Goal: Task Accomplishment & Management: Use online tool/utility

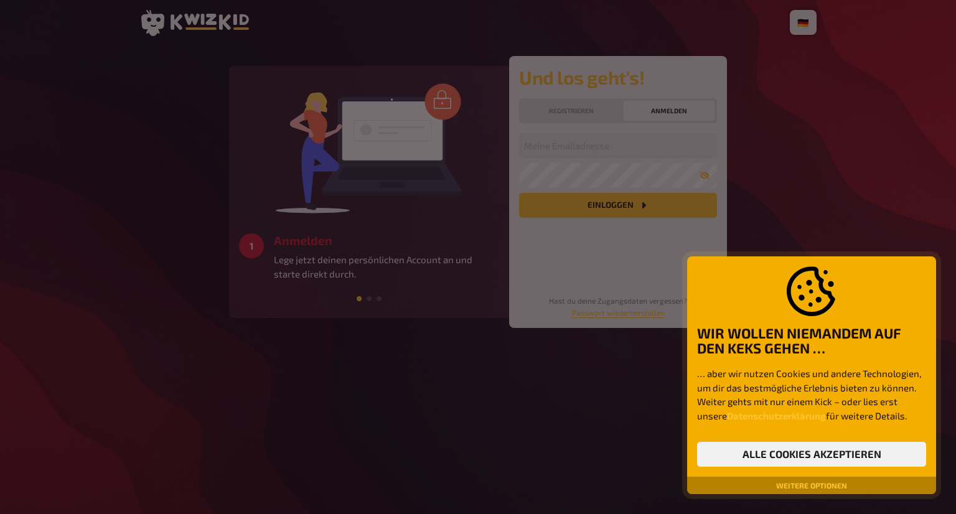
click at [598, 141] on div at bounding box center [478, 257] width 956 height 514
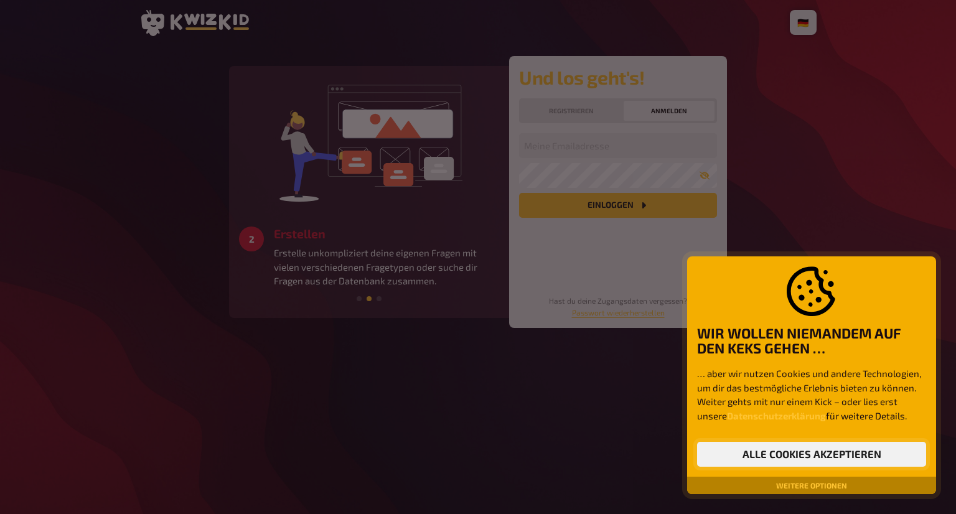
click at [841, 449] on button "Alle Cookies akzeptieren" at bounding box center [811, 454] width 229 height 25
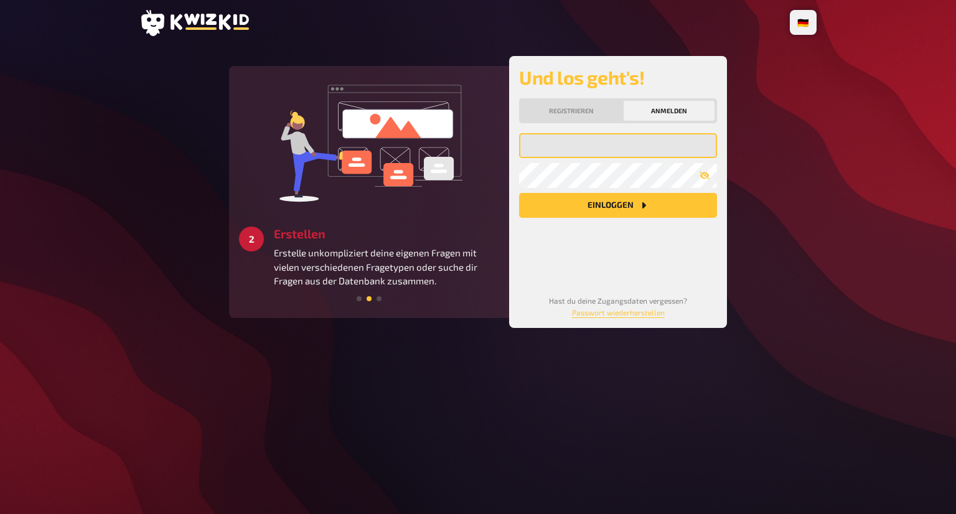
click at [581, 145] on input "email" at bounding box center [618, 145] width 198 height 25
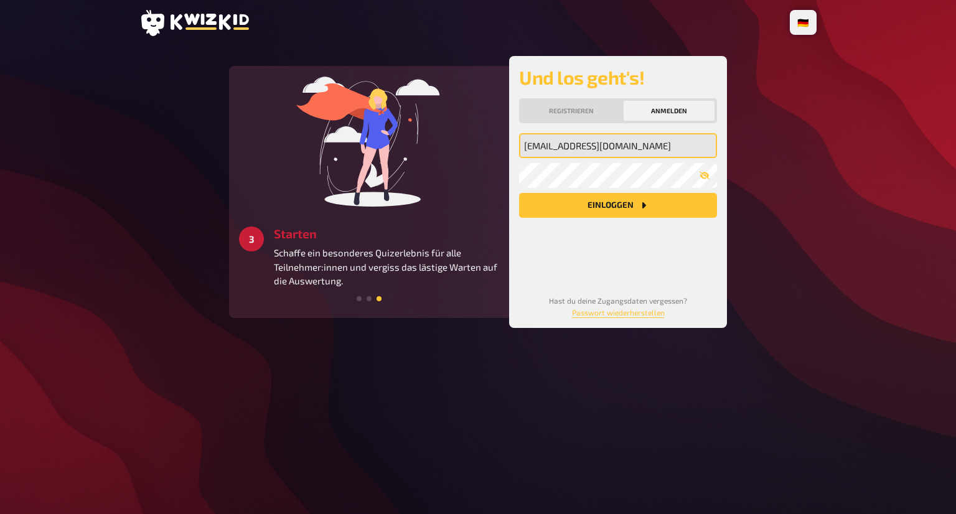
type input "lukis.pubquiz@gmail.com"
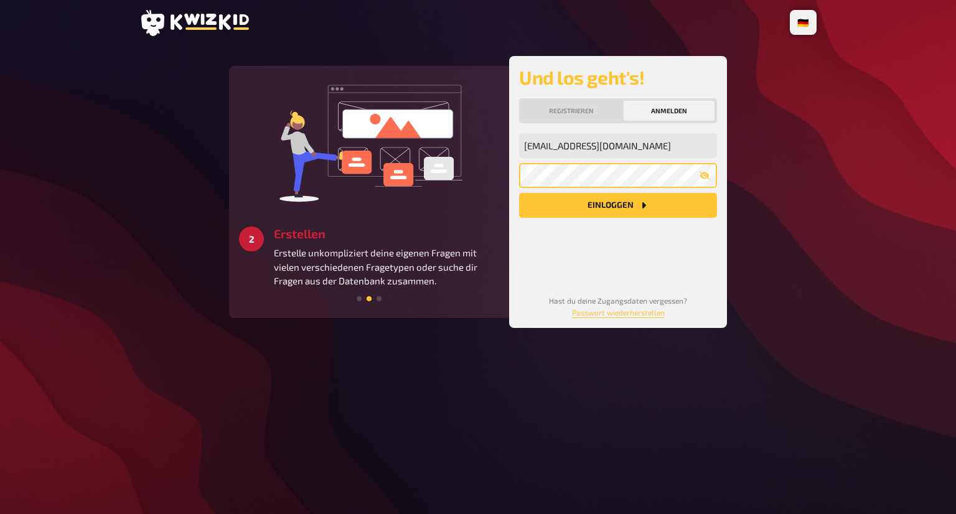
click at [519, 193] on button "Einloggen" at bounding box center [618, 205] width 198 height 25
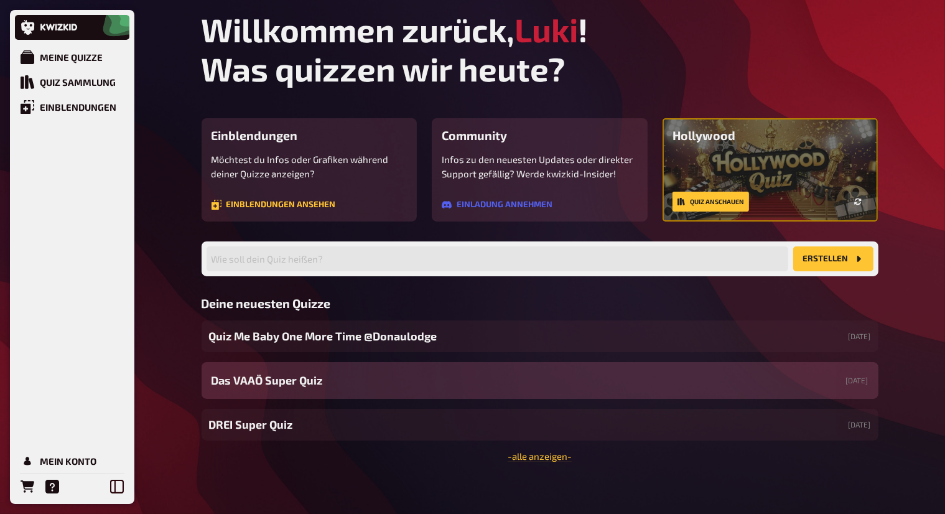
click at [445, 388] on div "Das VAAÖ Super Quiz 09.10.2025" at bounding box center [540, 380] width 677 height 37
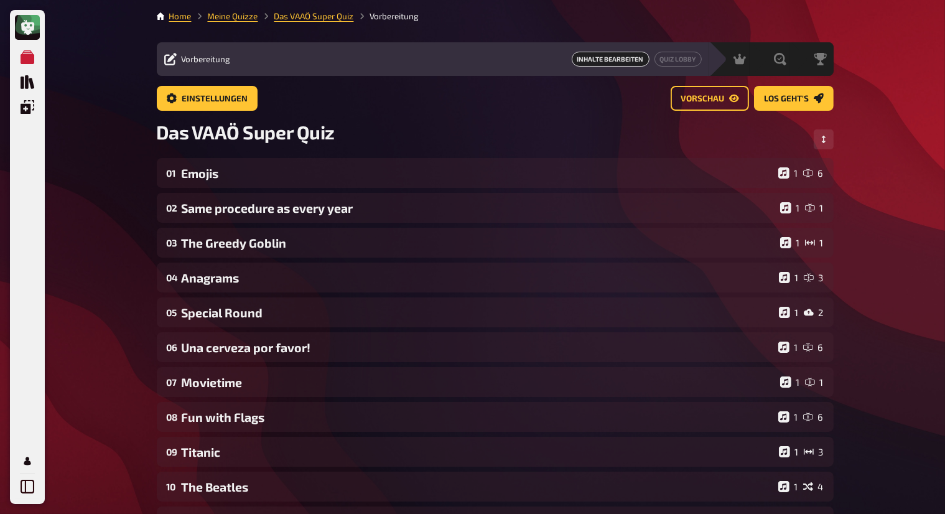
click at [445, 388] on div "Movietime" at bounding box center [479, 382] width 594 height 14
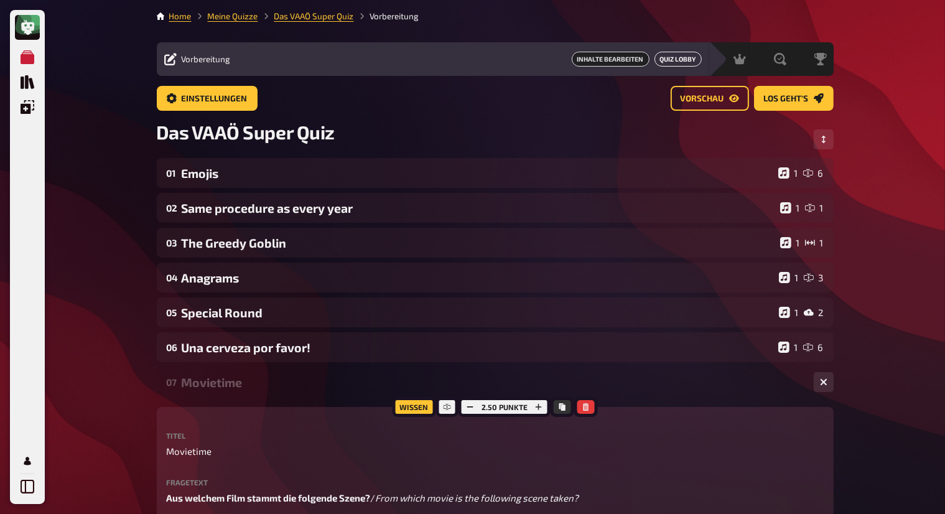
click at [677, 62] on link "Quiz Lobby" at bounding box center [678, 59] width 47 height 15
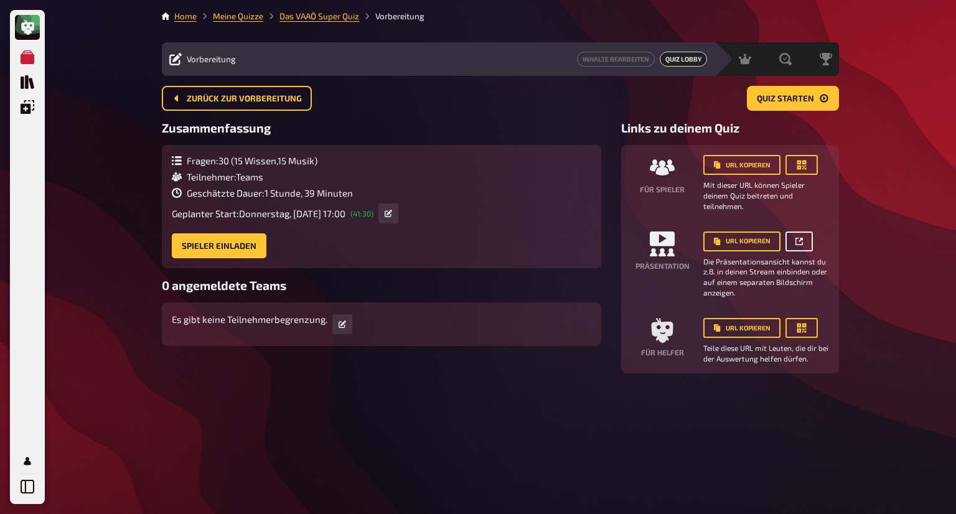
click at [795, 248] on link at bounding box center [799, 242] width 27 height 20
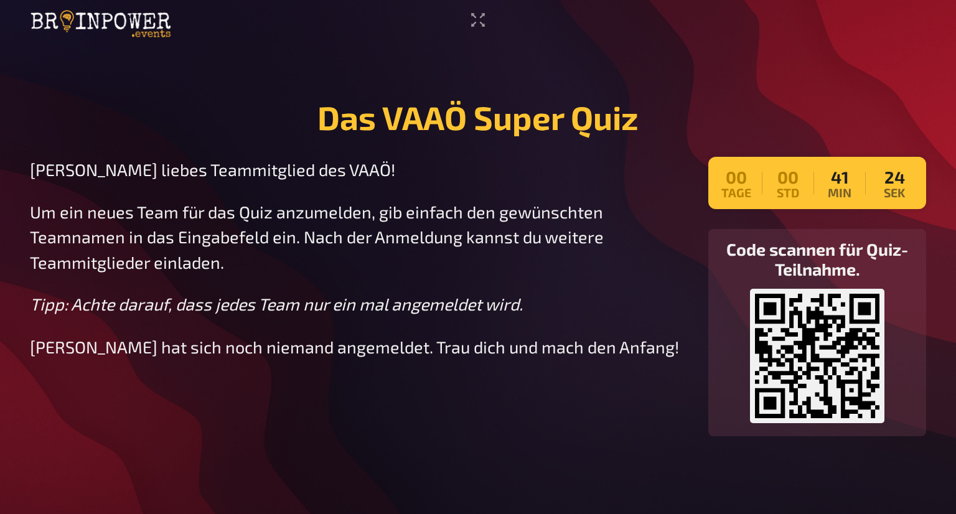
drag, startPoint x: 476, startPoint y: 22, endPoint x: 476, endPoint y: 77, distance: 54.2
click at [476, 22] on icon "Vollbildmodus aktivieren" at bounding box center [478, 20] width 14 height 14
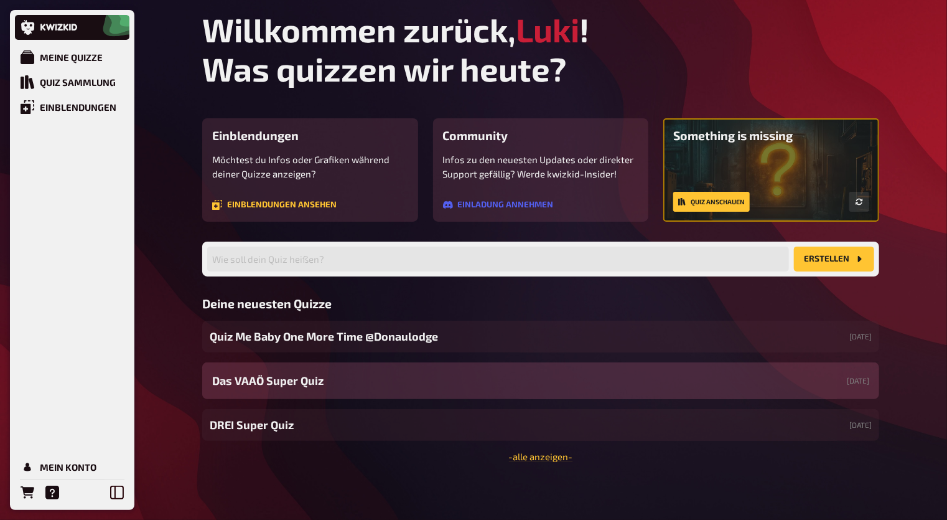
click at [334, 377] on div "Das VAAÖ Super Quiz 09.10.2025" at bounding box center [540, 380] width 677 height 37
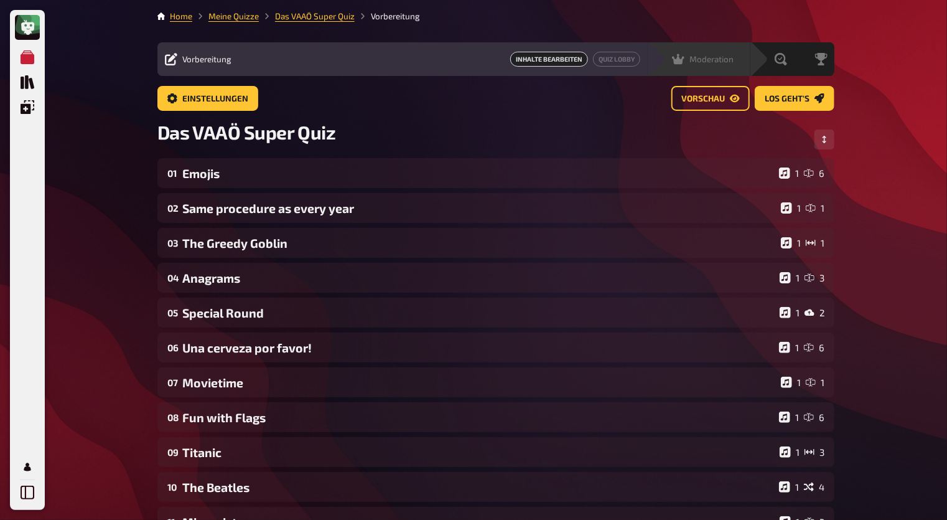
click at [720, 59] on span "Moderation" at bounding box center [712, 59] width 44 height 10
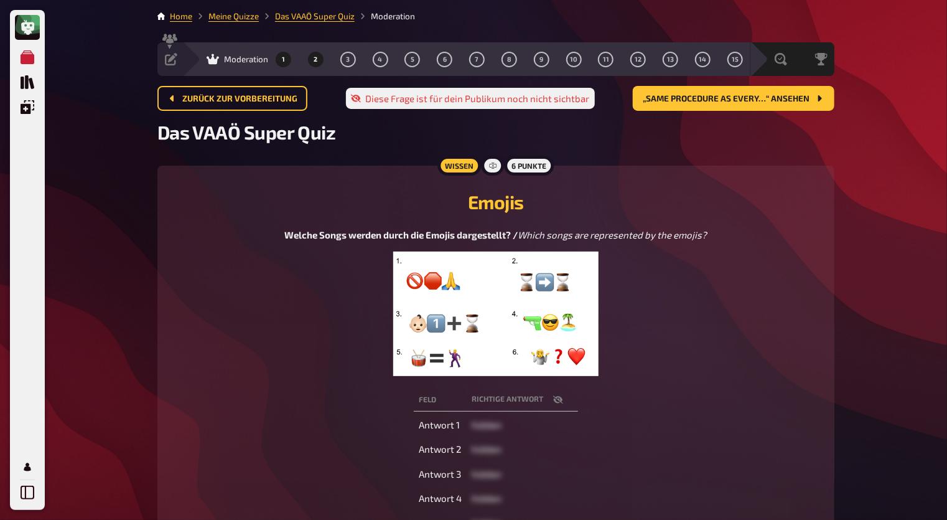
click at [318, 59] on button "2" at bounding box center [316, 59] width 20 height 20
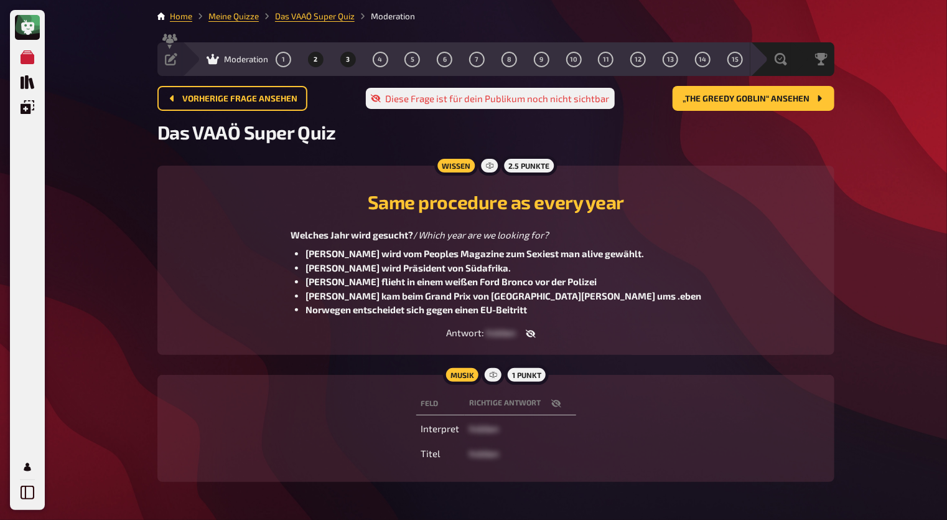
click at [350, 63] on button "3" at bounding box center [348, 59] width 20 height 20
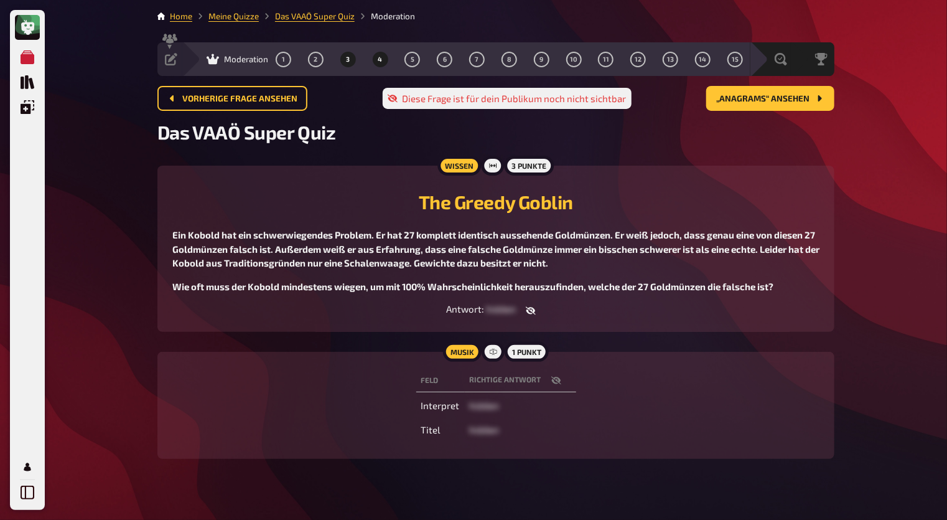
click at [377, 60] on button "4" at bounding box center [380, 59] width 20 height 20
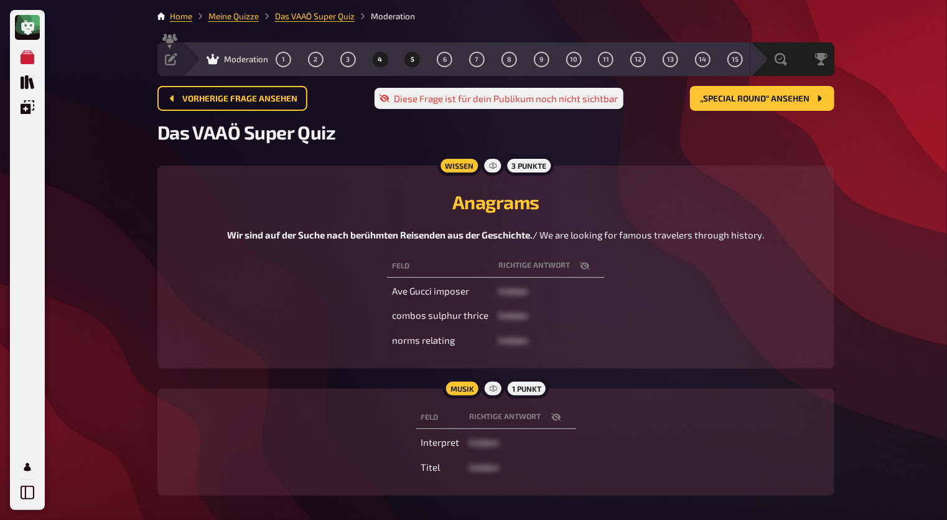
click at [415, 62] on button "5" at bounding box center [413, 59] width 20 height 20
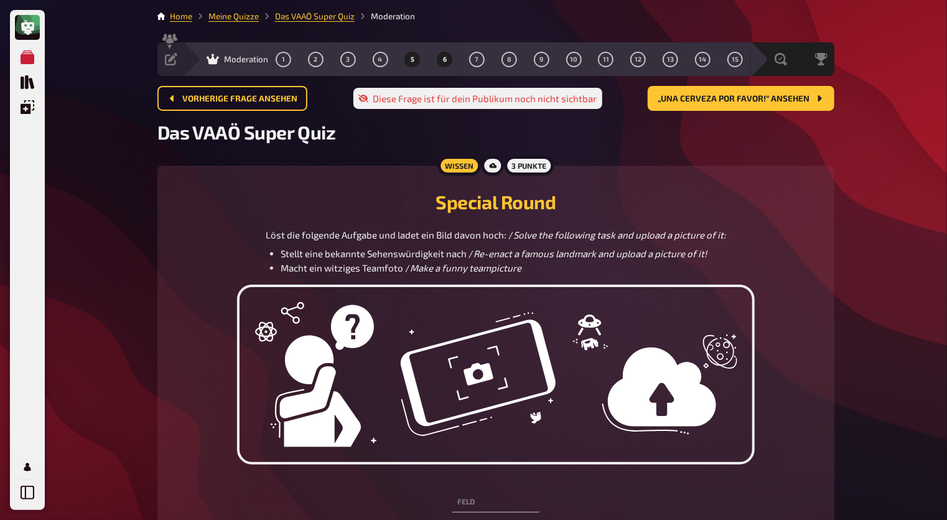
click at [449, 61] on button "6" at bounding box center [445, 59] width 20 height 20
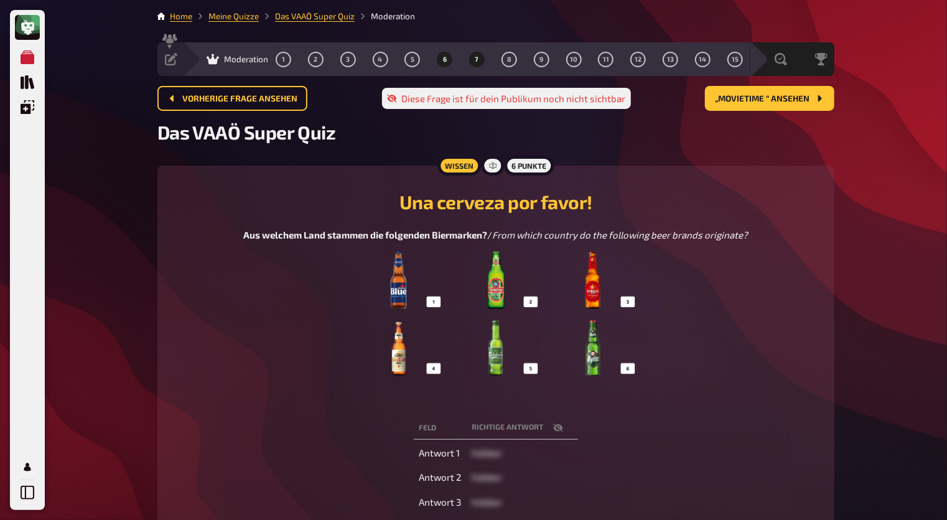
click at [474, 60] on button "7" at bounding box center [477, 59] width 20 height 20
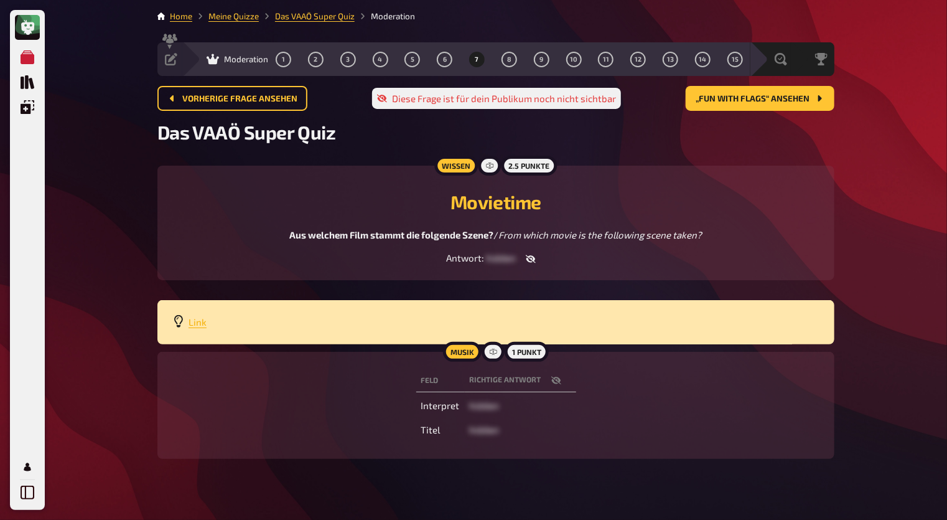
click at [200, 319] on span "Link" at bounding box center [198, 321] width 18 height 11
click at [517, 58] on button "8" at bounding box center [509, 59] width 20 height 20
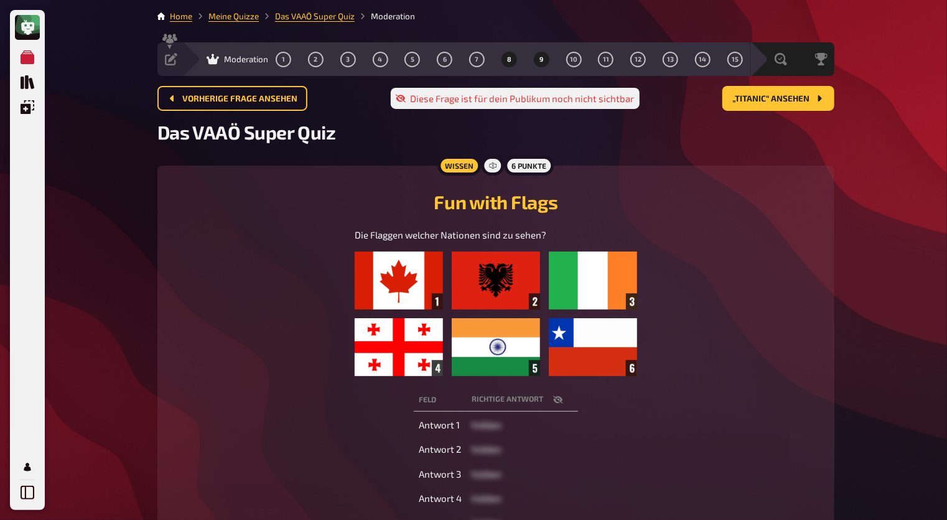
click at [545, 60] on button "9" at bounding box center [542, 59] width 20 height 20
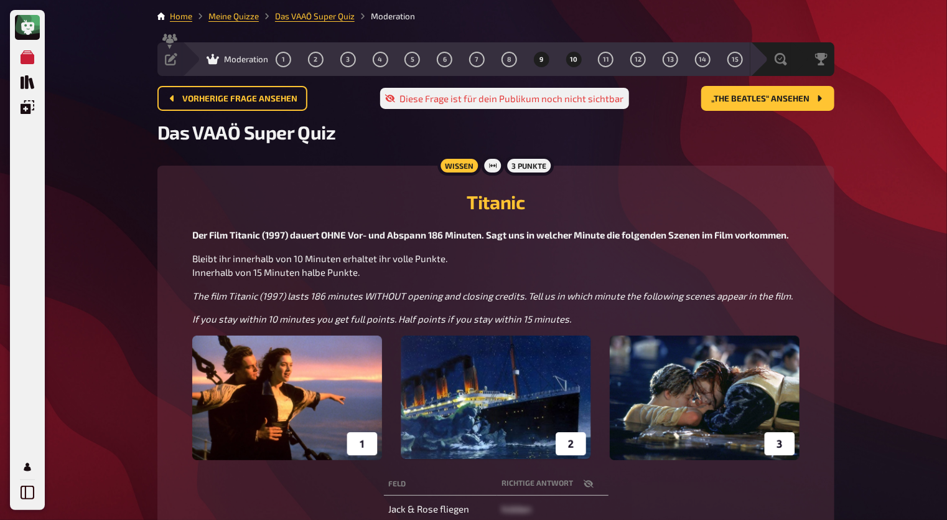
click at [570, 62] on button "10" at bounding box center [574, 59] width 20 height 20
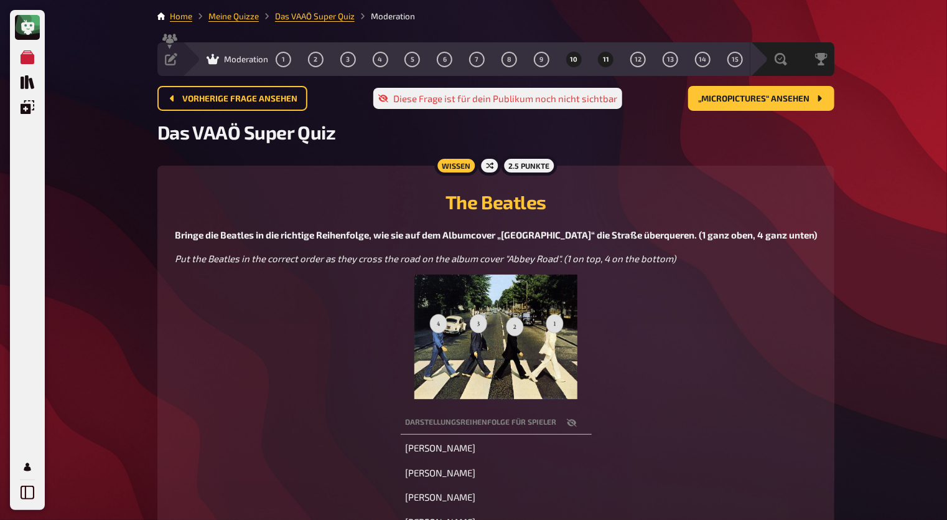
click at [606, 63] on span "11" at bounding box center [606, 59] width 6 height 7
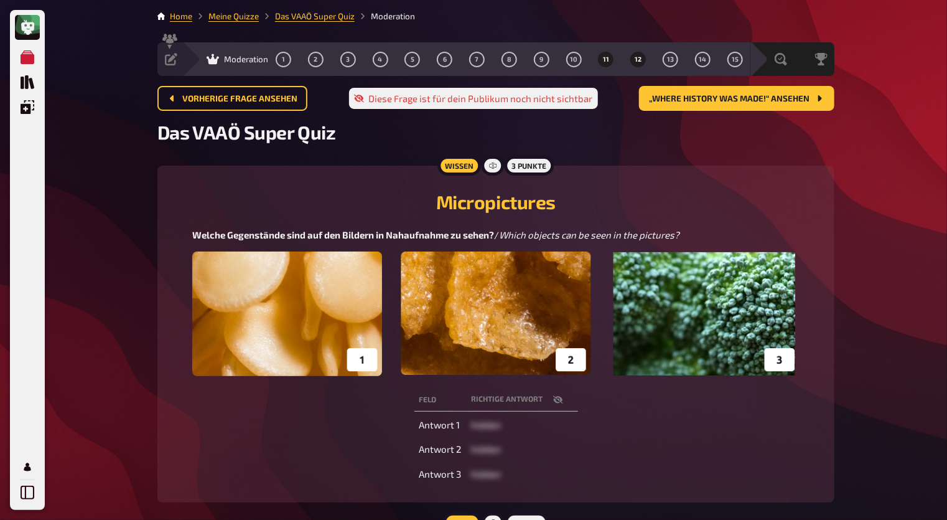
click at [640, 60] on span "12" at bounding box center [638, 59] width 7 height 7
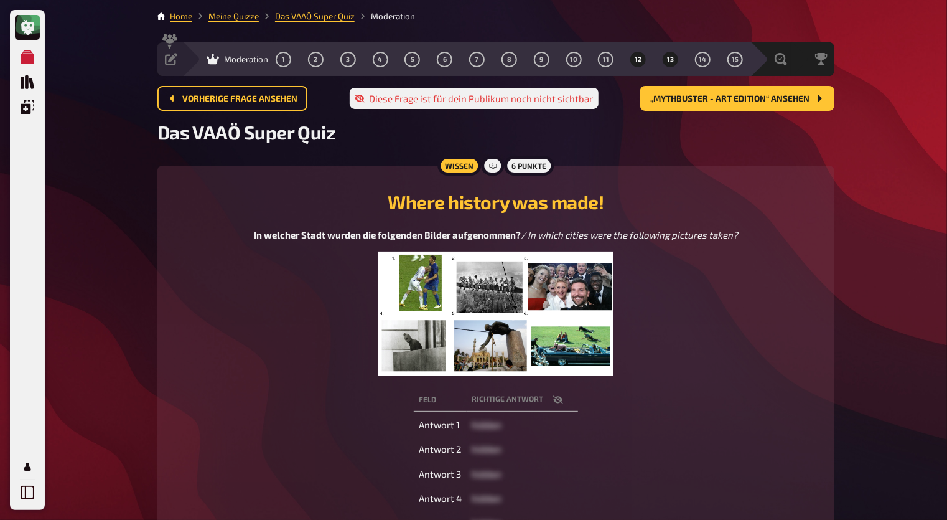
click at [667, 60] on button "13" at bounding box center [671, 59] width 20 height 20
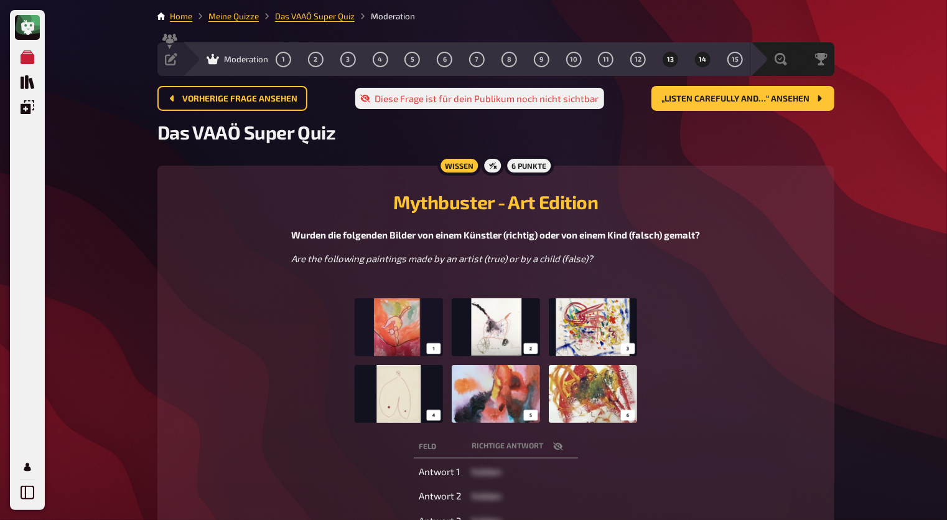
click at [706, 54] on button "14" at bounding box center [703, 59] width 20 height 20
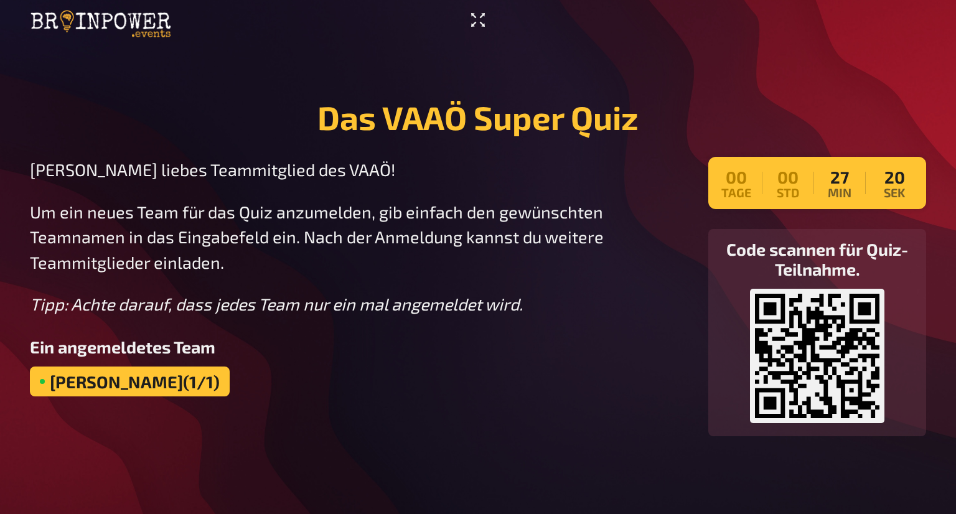
click at [482, 22] on icon "Vollbildmodus aktivieren" at bounding box center [478, 20] width 20 height 20
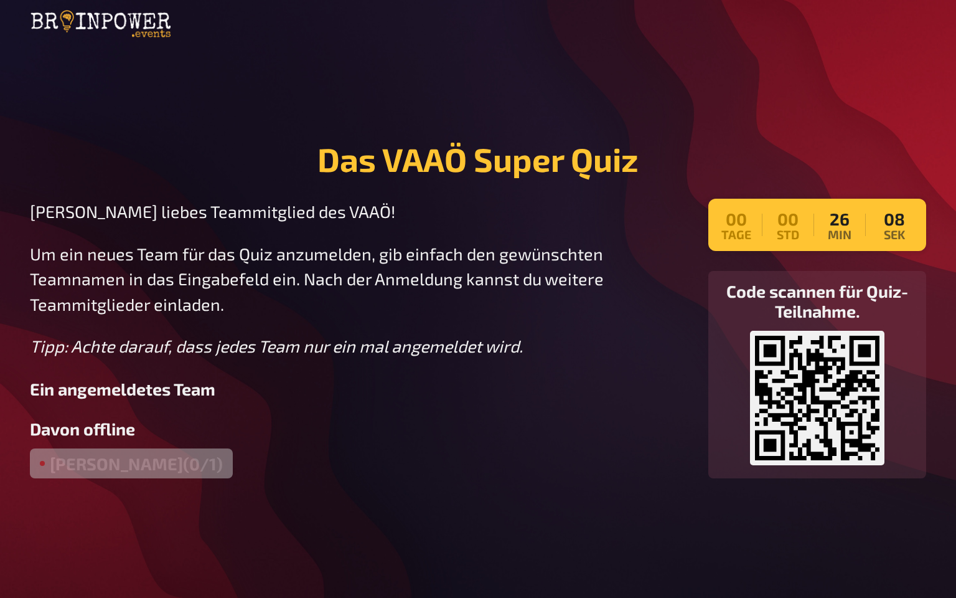
click at [730, 112] on main "Das VAAÖ Super Quiz Hallo liebes Teammitglied des VAAÖ! Um ein neues Team für d…" at bounding box center [478, 309] width 896 height 518
